Goal: Transaction & Acquisition: Download file/media

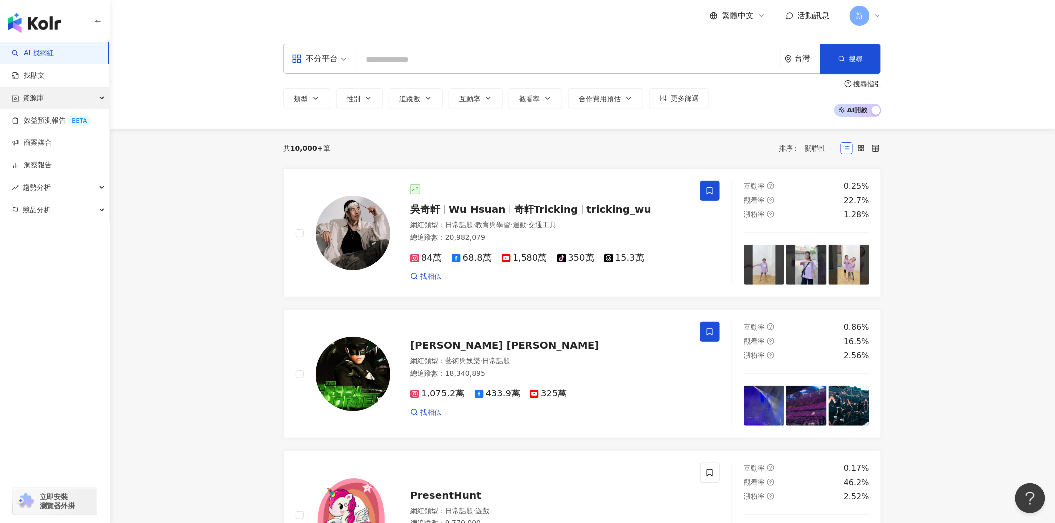
click at [89, 107] on div "資源庫" at bounding box center [54, 98] width 109 height 22
click at [37, 277] on span "競品分析" at bounding box center [37, 277] width 28 height 22
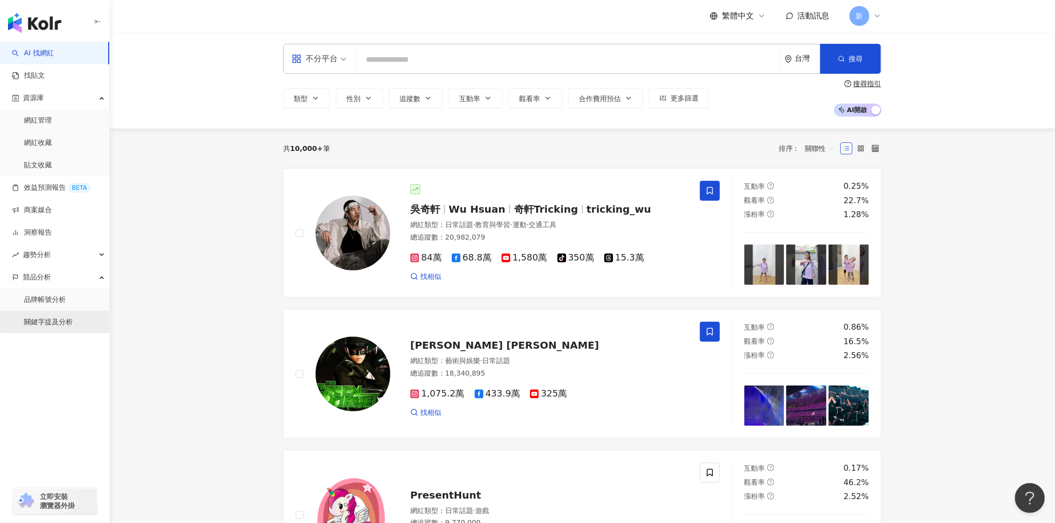
click at [35, 323] on link "關鍵字提及分析" at bounding box center [48, 323] width 49 height 10
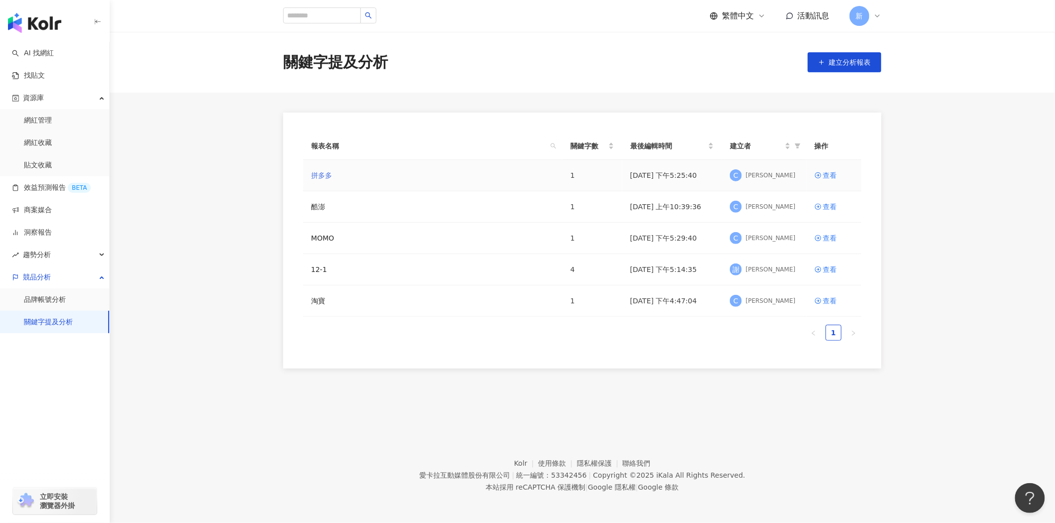
click at [322, 178] on link "拼多多" at bounding box center [321, 175] width 21 height 11
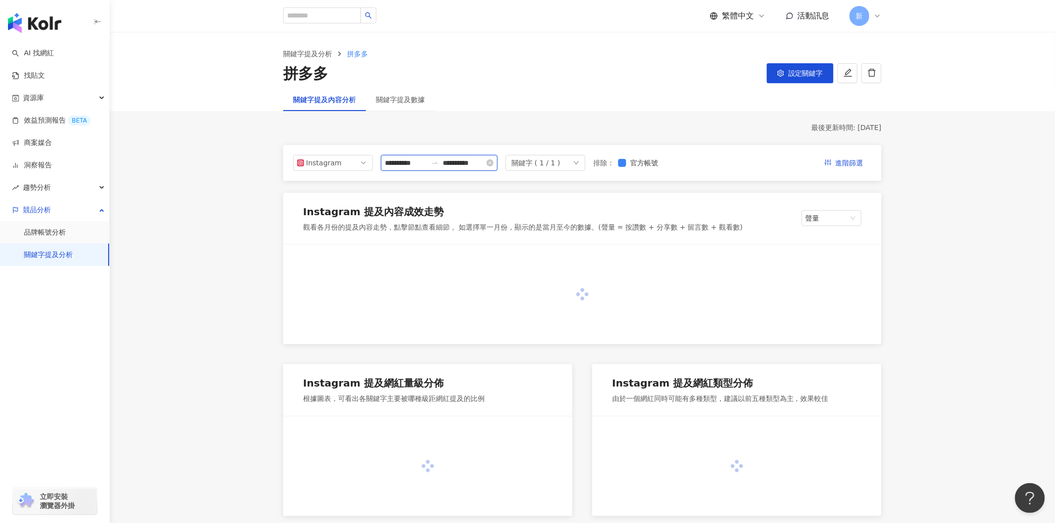
click at [417, 161] on input "**********" at bounding box center [406, 163] width 42 height 11
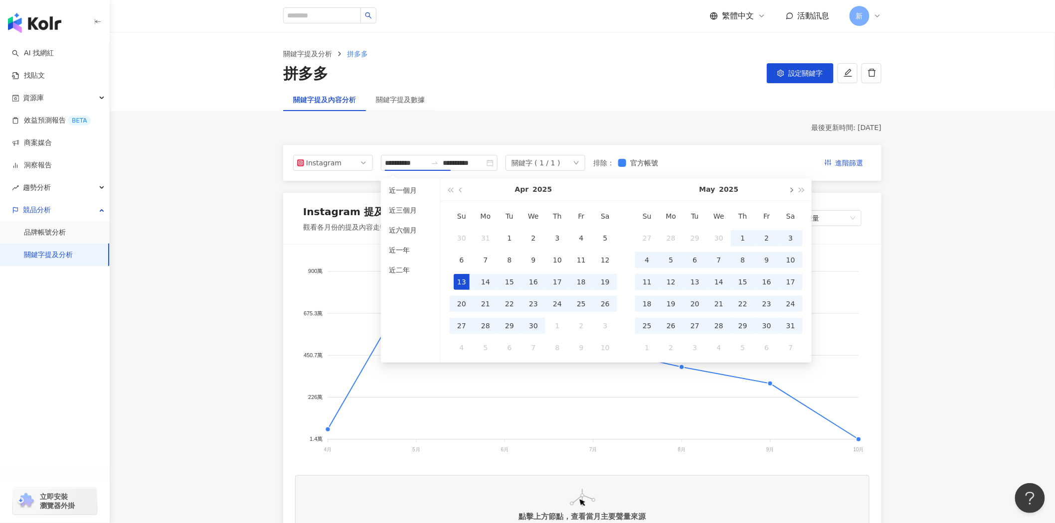
click at [793, 187] on button "button" at bounding box center [790, 189] width 11 height 22
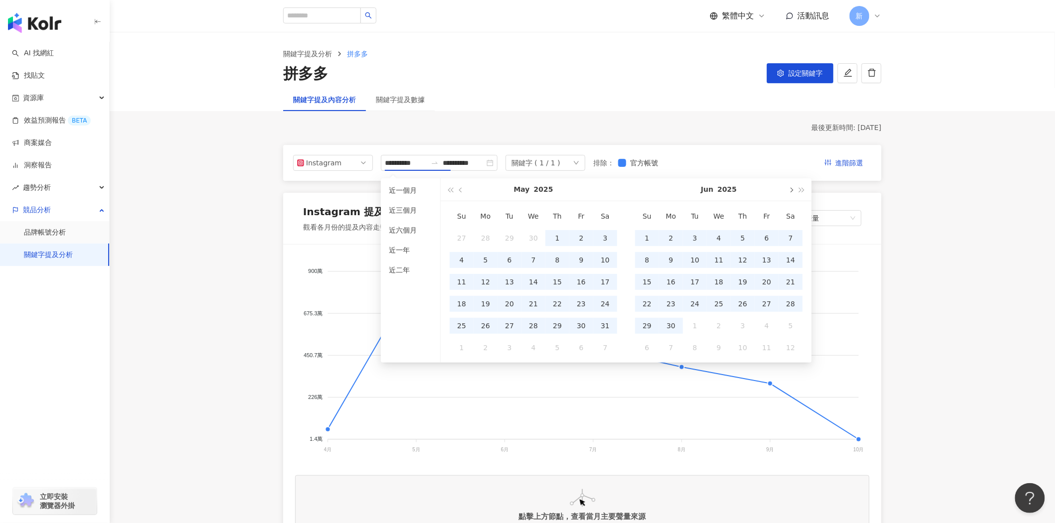
click at [793, 187] on button "button" at bounding box center [790, 189] width 11 height 22
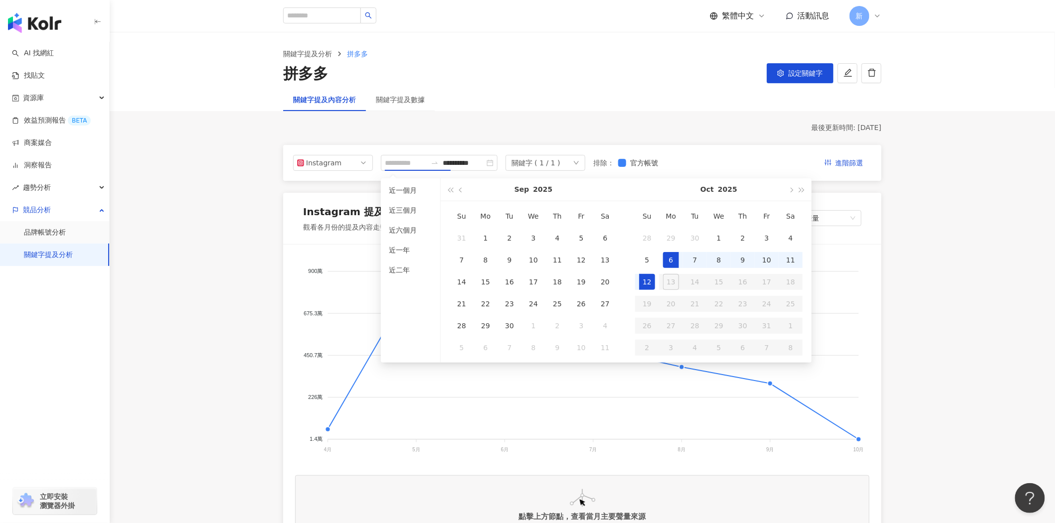
type input "**********"
click at [666, 255] on div "6" at bounding box center [671, 260] width 16 height 16
click at [650, 278] on div "12" at bounding box center [647, 282] width 16 height 16
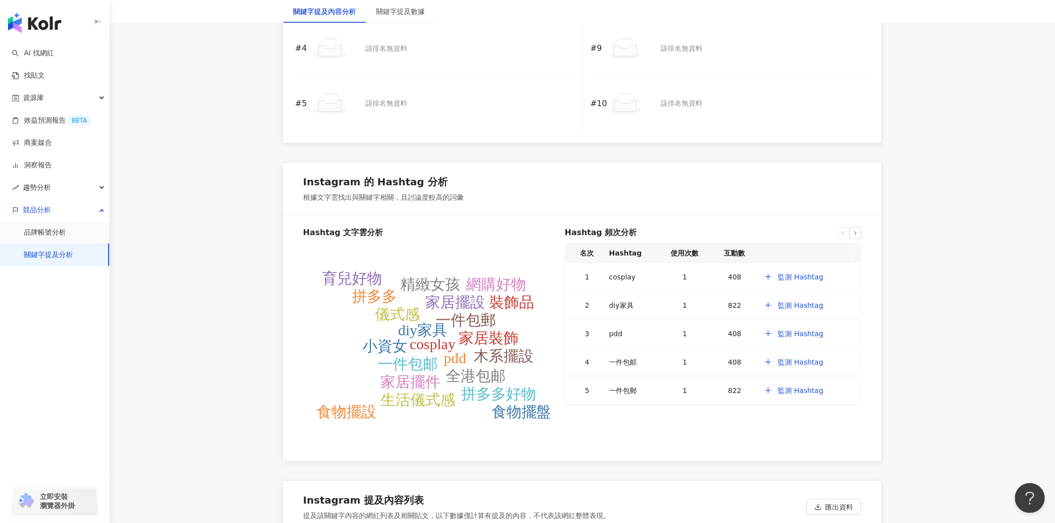
scroll to position [2086, 0]
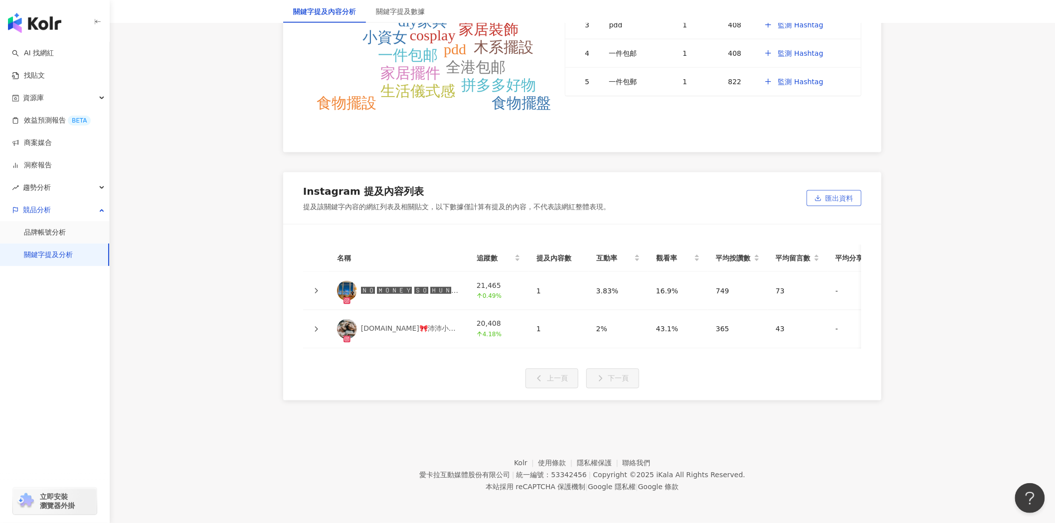
click at [810, 190] on button "匯出資料" at bounding box center [834, 198] width 55 height 16
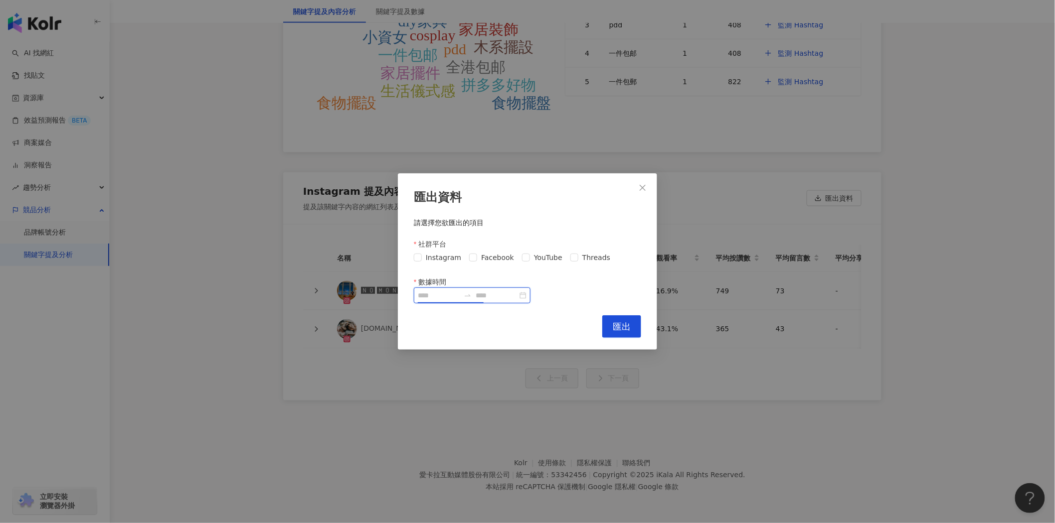
click at [460, 298] on input "數據時間" at bounding box center [439, 295] width 42 height 11
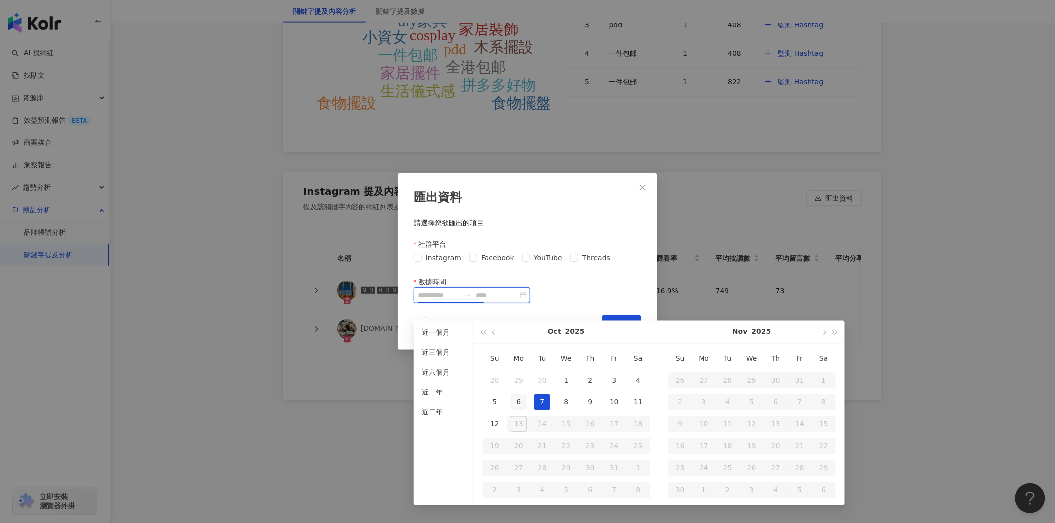
type input "**********"
click at [514, 395] on div "6" at bounding box center [518, 403] width 16 height 16
type input "**********"
click at [499, 417] on div "12" at bounding box center [495, 425] width 16 height 16
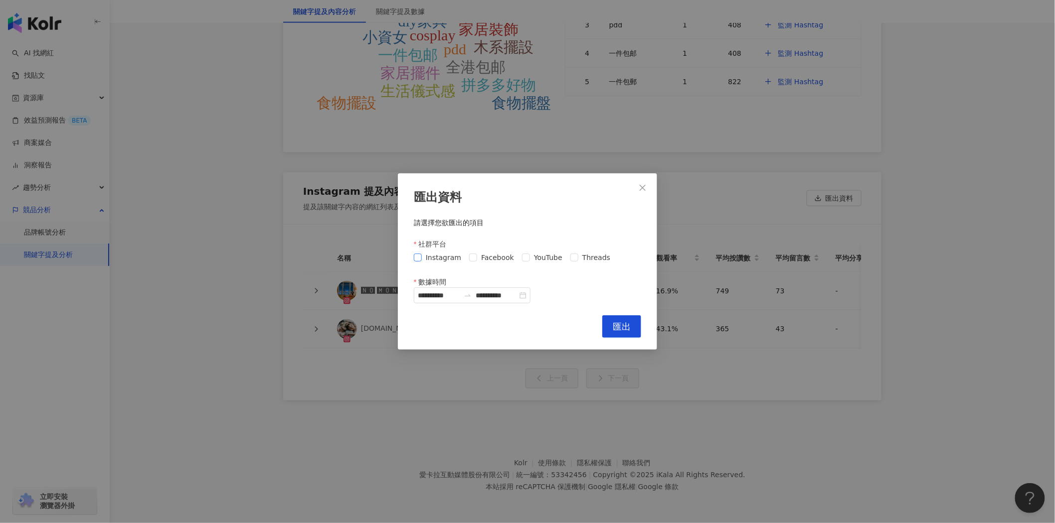
click at [434, 261] on span "Instagram" at bounding box center [443, 257] width 43 height 11
click at [487, 262] on span "Facebook" at bounding box center [497, 257] width 41 height 11
click at [534, 261] on span "YouTube" at bounding box center [548, 257] width 36 height 11
click at [581, 262] on span "Threads" at bounding box center [596, 257] width 36 height 11
click at [625, 323] on span "匯出" at bounding box center [622, 327] width 18 height 11
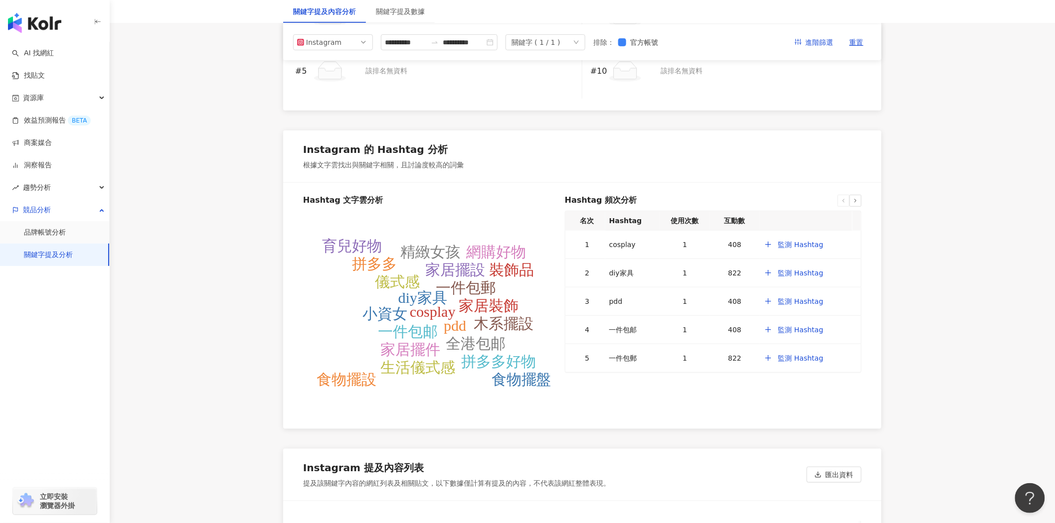
scroll to position [1477, 0]
